Goal: Transaction & Acquisition: Obtain resource

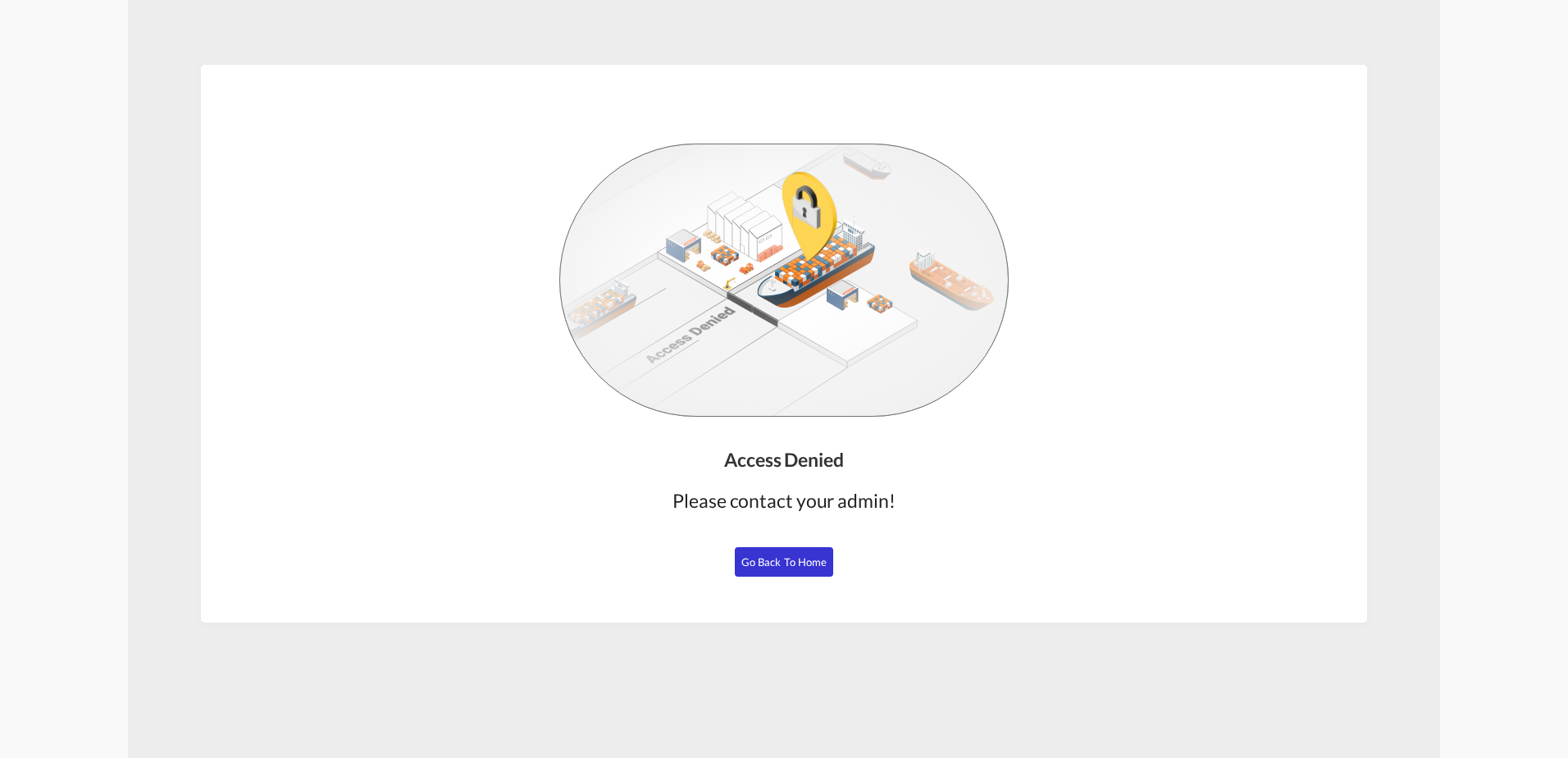
click at [784, 551] on button "Go Back to Home" at bounding box center [784, 562] width 99 height 30
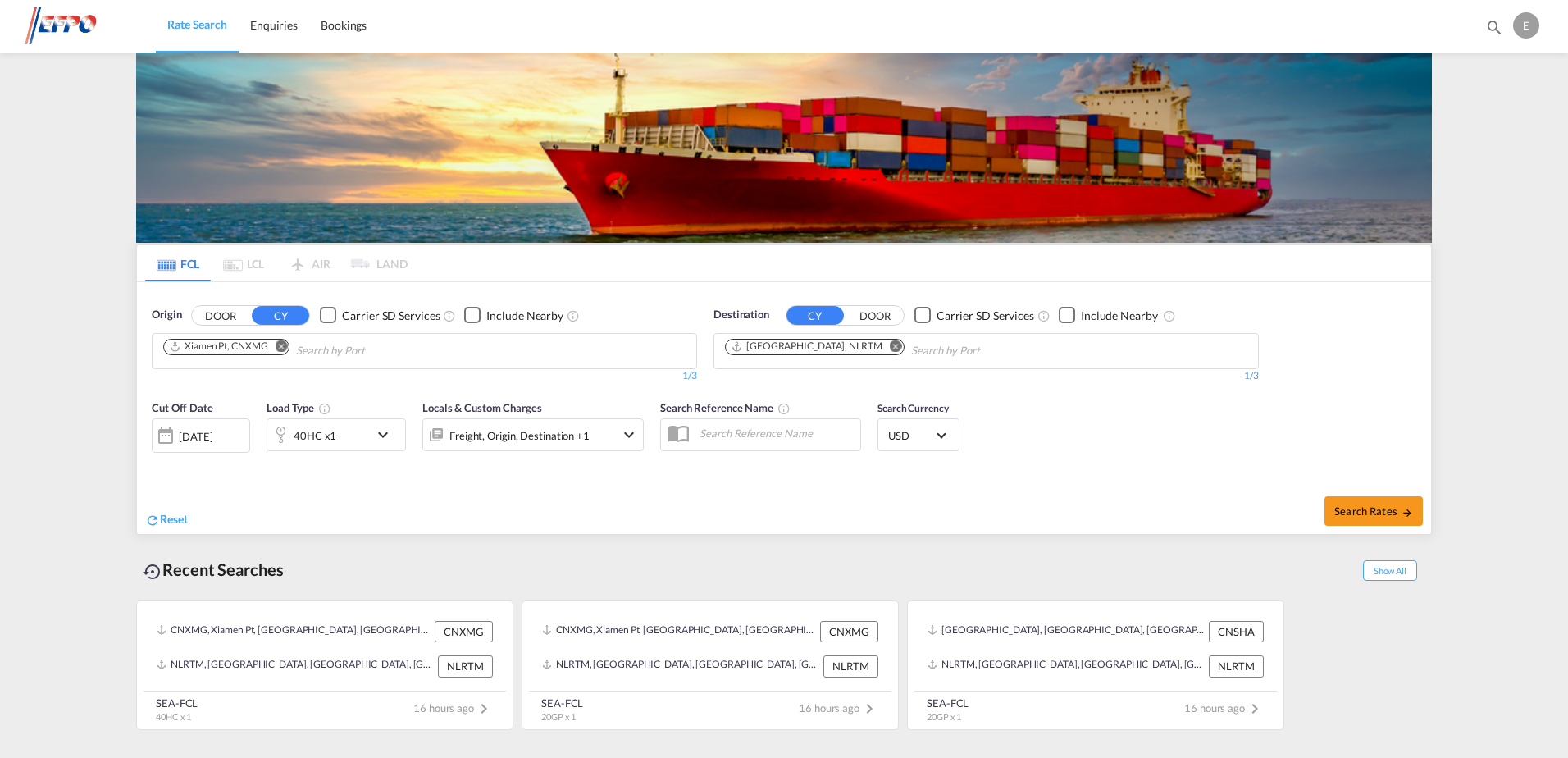
click at [280, 346] on md-icon "Remove" at bounding box center [282, 346] width 12 height 12
click at [265, 351] on input "Chips input." at bounding box center [241, 351] width 156 height 27
type input "[GEOGRAPHIC_DATA]"
click at [230, 381] on div "Singapore Singapore SGSIN" at bounding box center [289, 389] width 311 height 49
click at [382, 434] on md-icon "icon-chevron-down" at bounding box center [387, 435] width 28 height 20
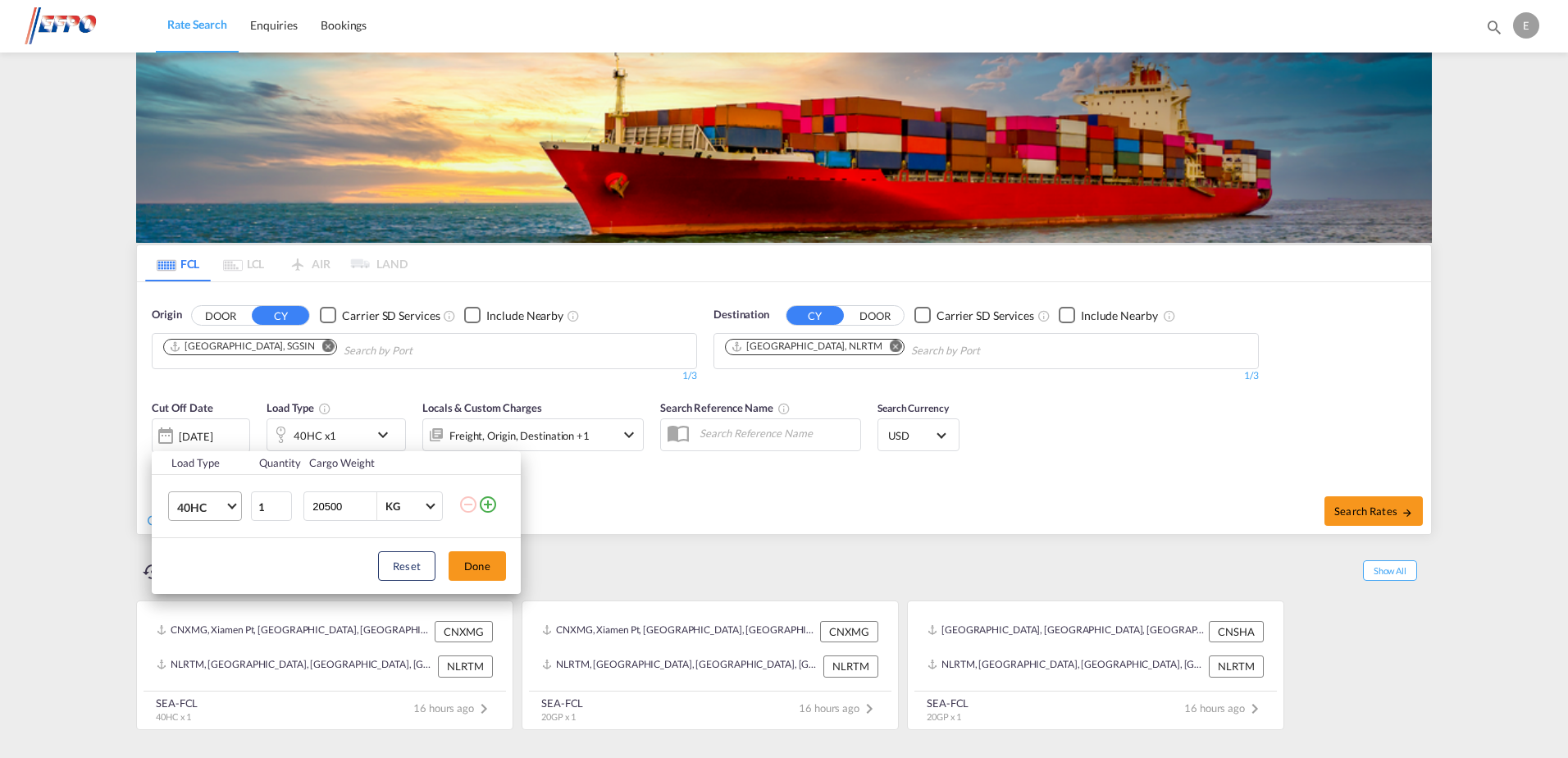
click at [222, 508] on span "40HC" at bounding box center [201, 508] width 47 height 17
click at [206, 430] on md-option "20GP" at bounding box center [219, 428] width 112 height 40
click at [322, 510] on input "20500" at bounding box center [344, 506] width 65 height 28
type input "5000"
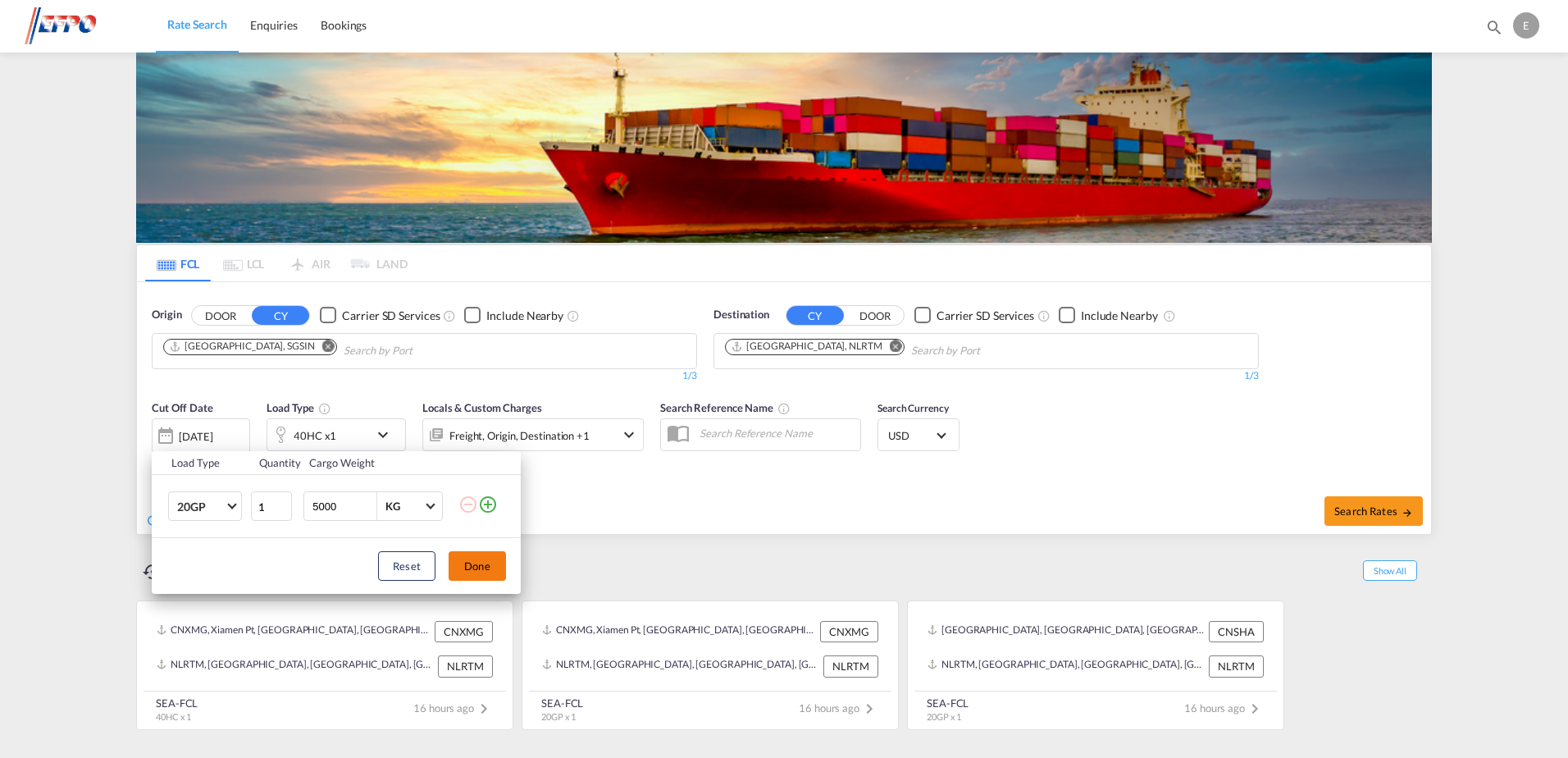
click at [484, 558] on button "Done" at bounding box center [477, 566] width 57 height 30
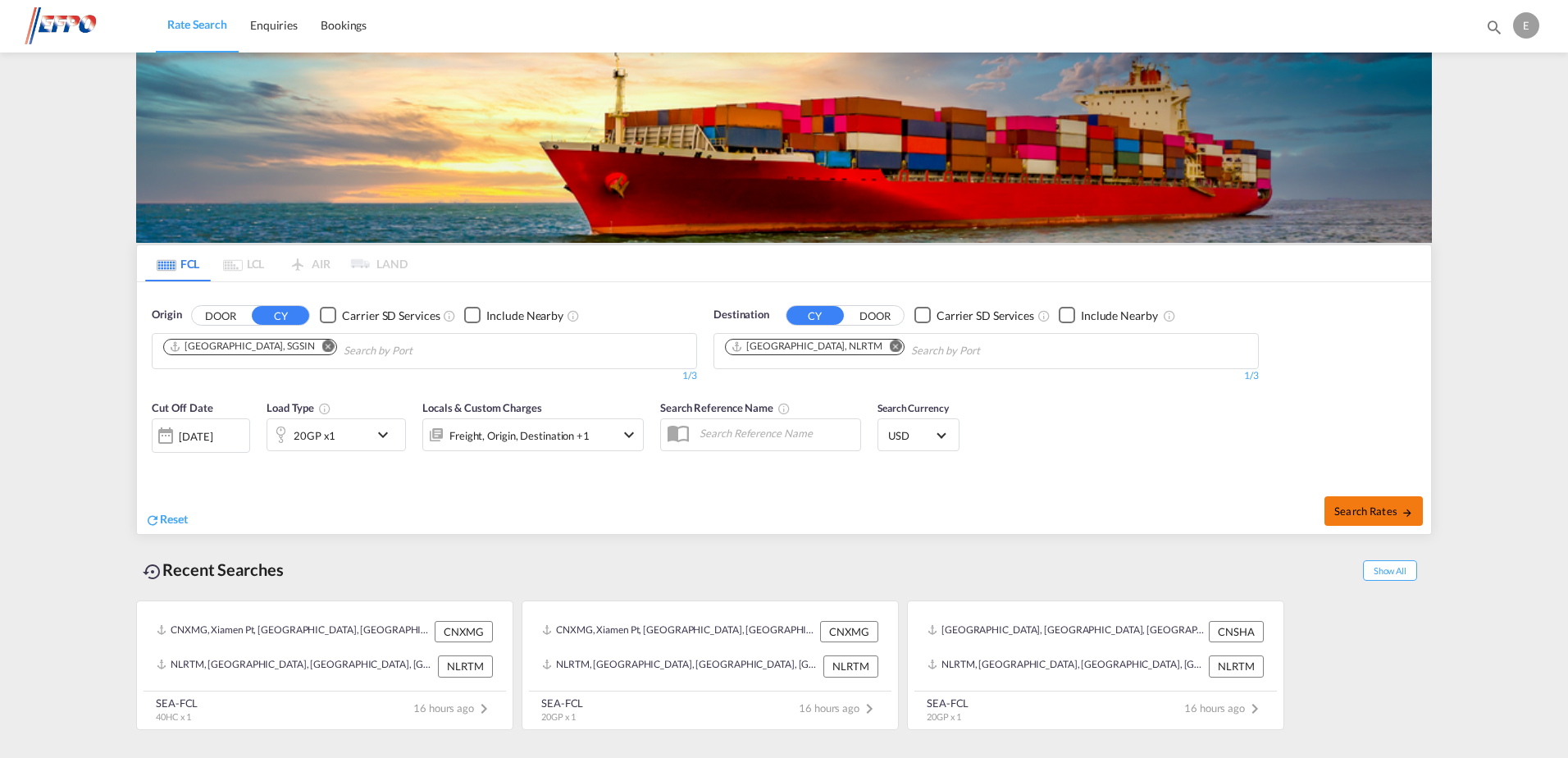
click at [1342, 503] on button "Search Rates" at bounding box center [1374, 511] width 99 height 30
type input "SGSIN to NLRTM / [DATE]"
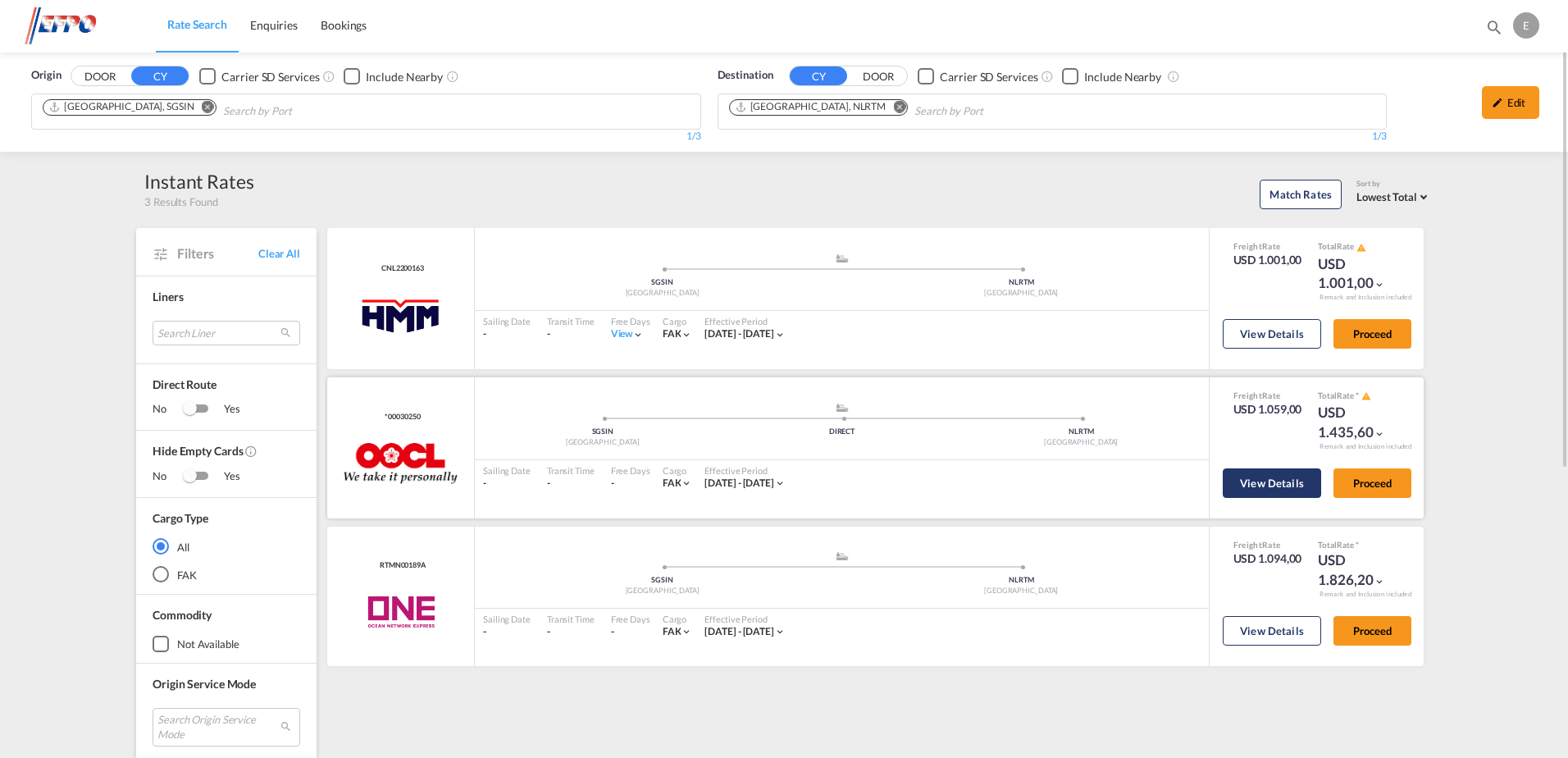
click at [1279, 478] on button "View Details" at bounding box center [1273, 483] width 99 height 30
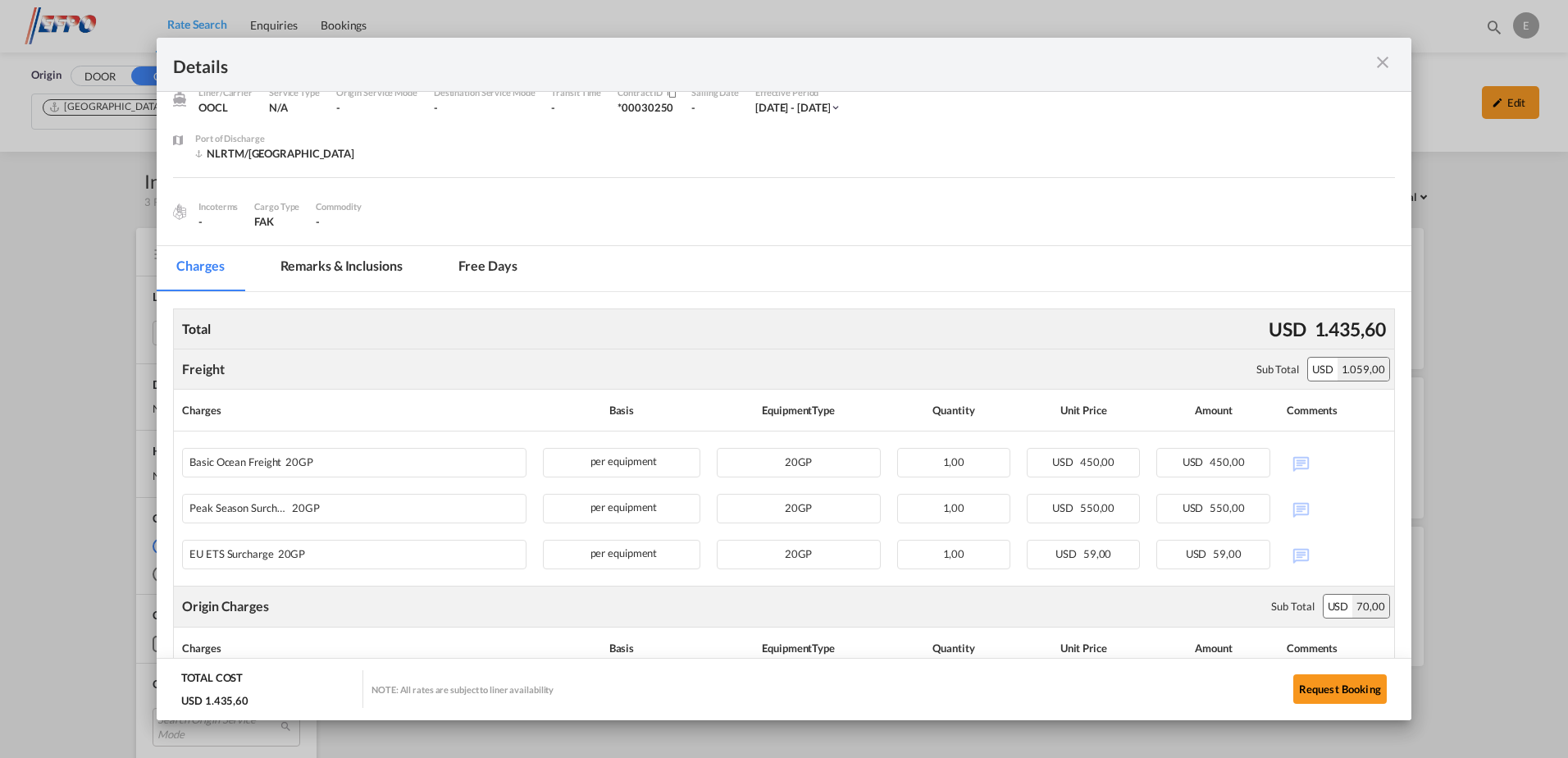
scroll to position [164, 0]
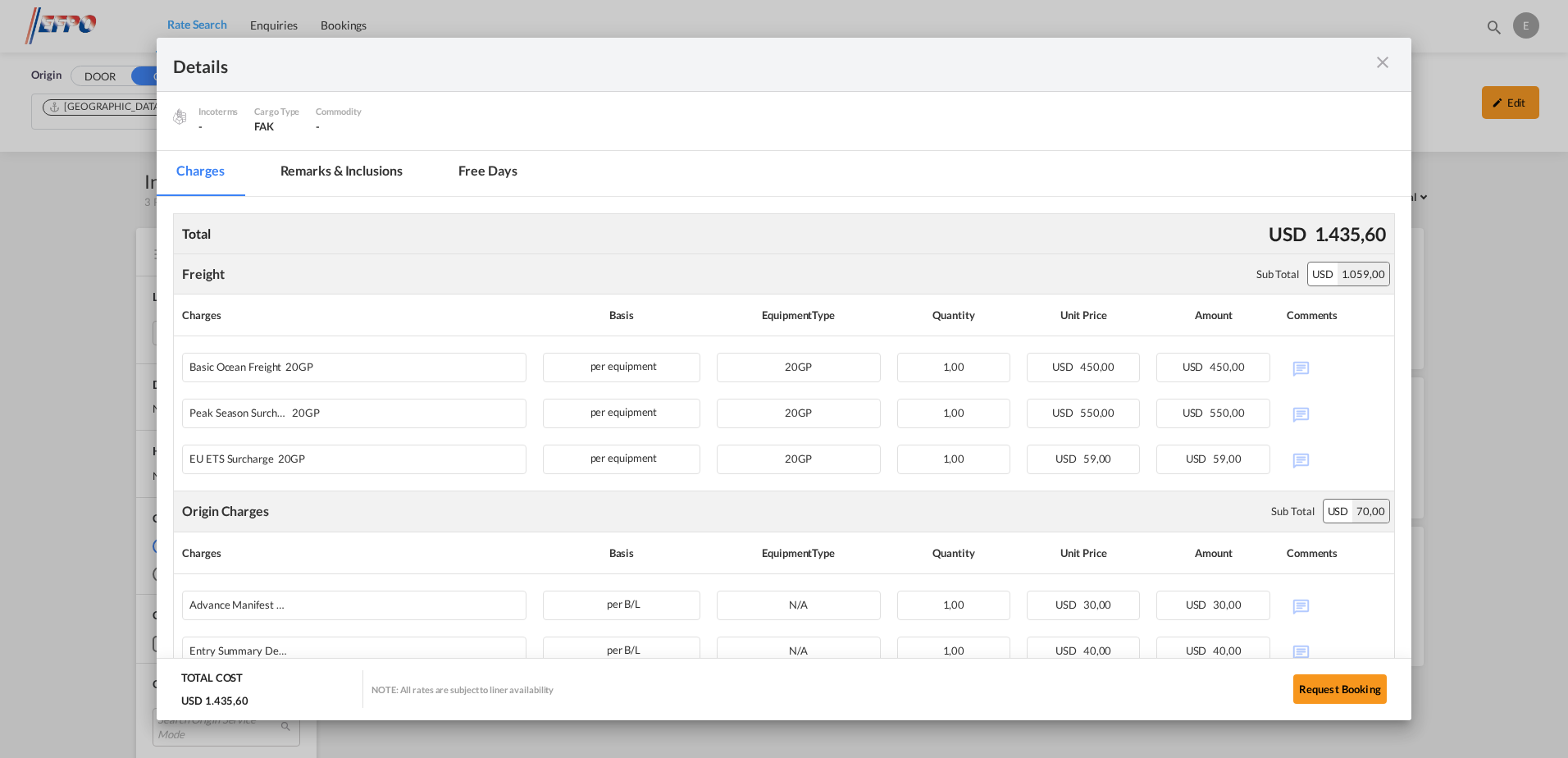
click at [1375, 60] on md-icon "icon-close m-3 fg-AAA8AD cursor" at bounding box center [1383, 62] width 20 height 20
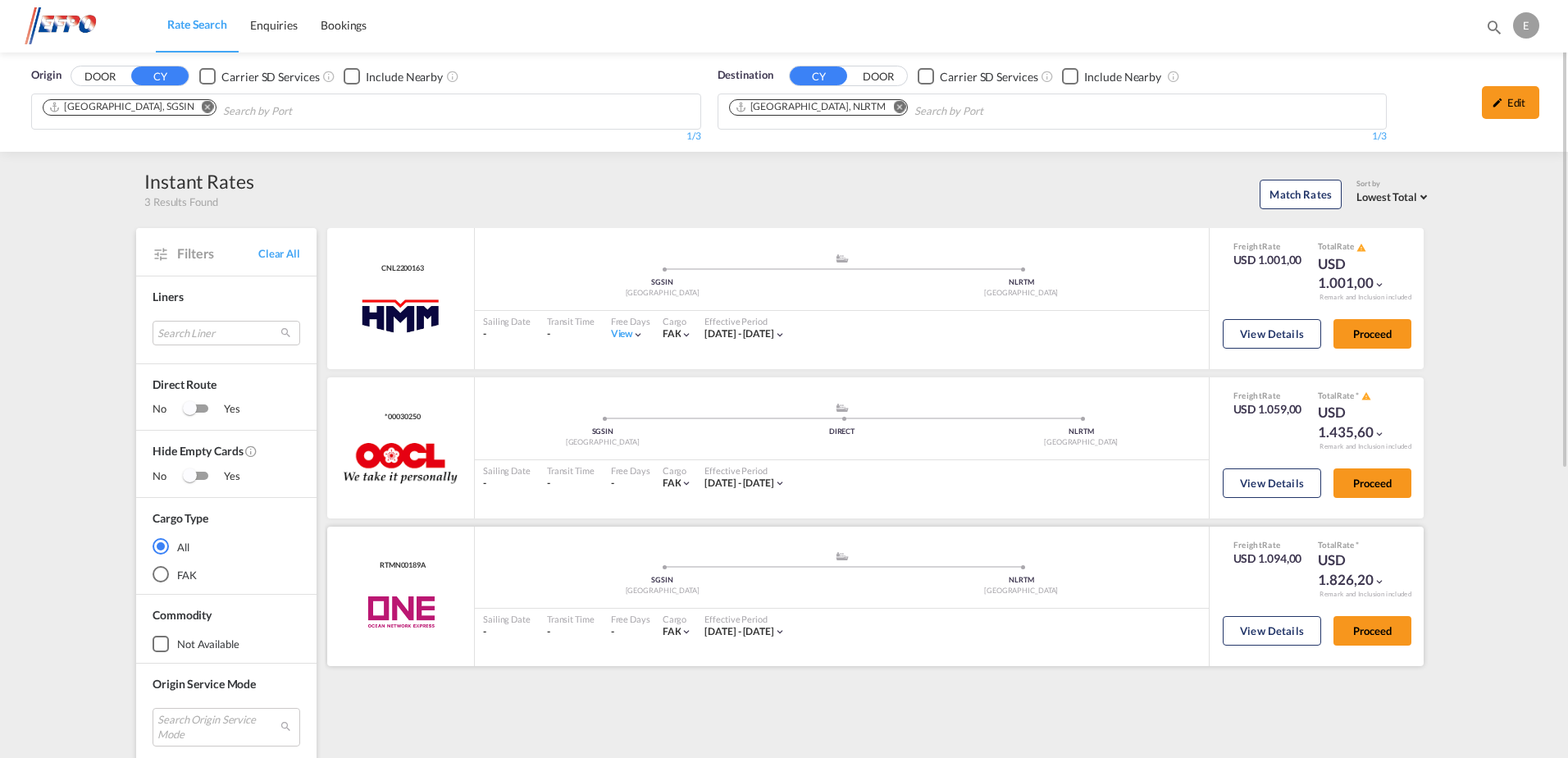
scroll to position [82, 0]
